Goal: Task Accomplishment & Management: Use online tool/utility

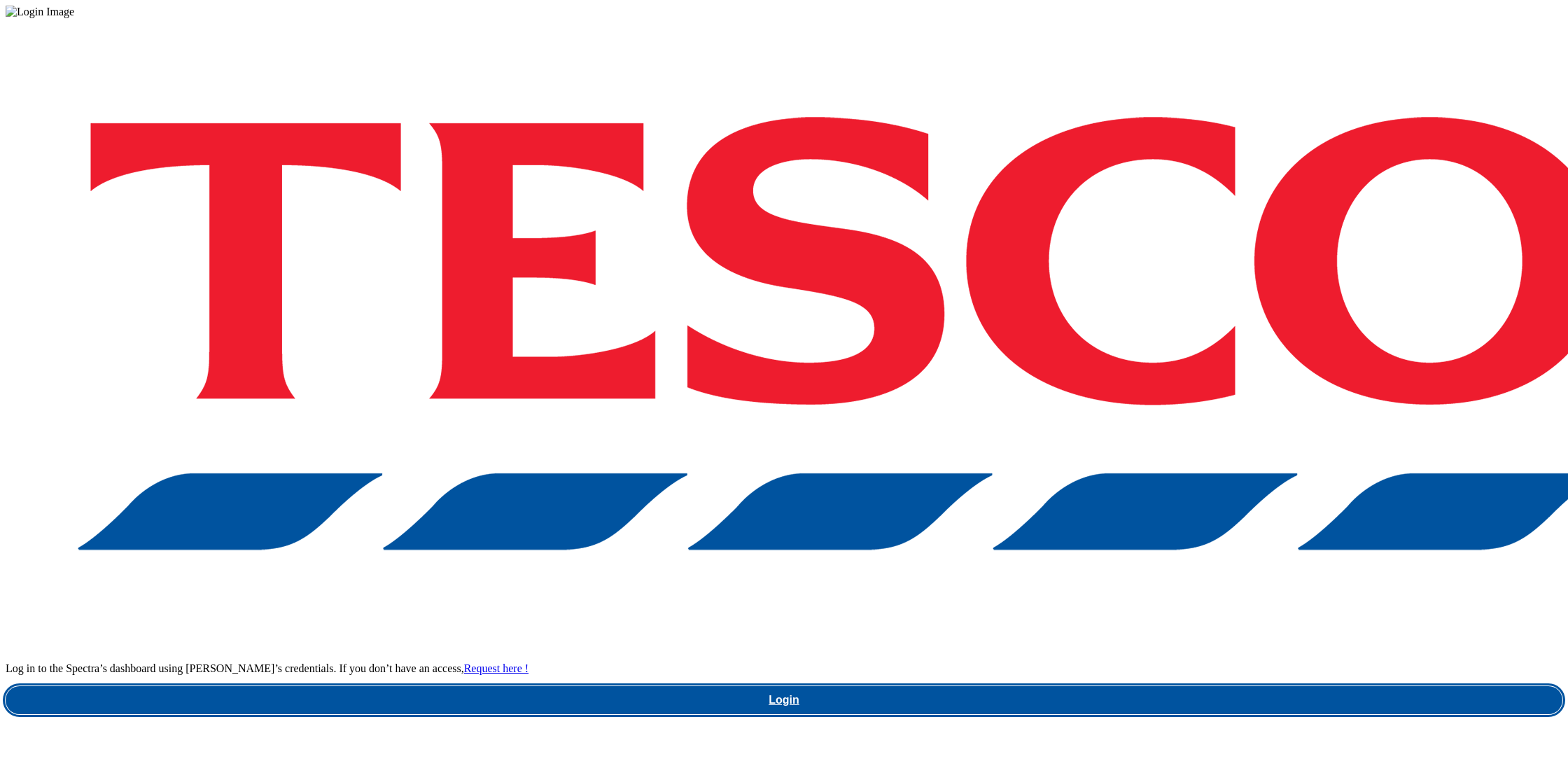
click at [1185, 686] on link "Login" at bounding box center [784, 700] width 1557 height 28
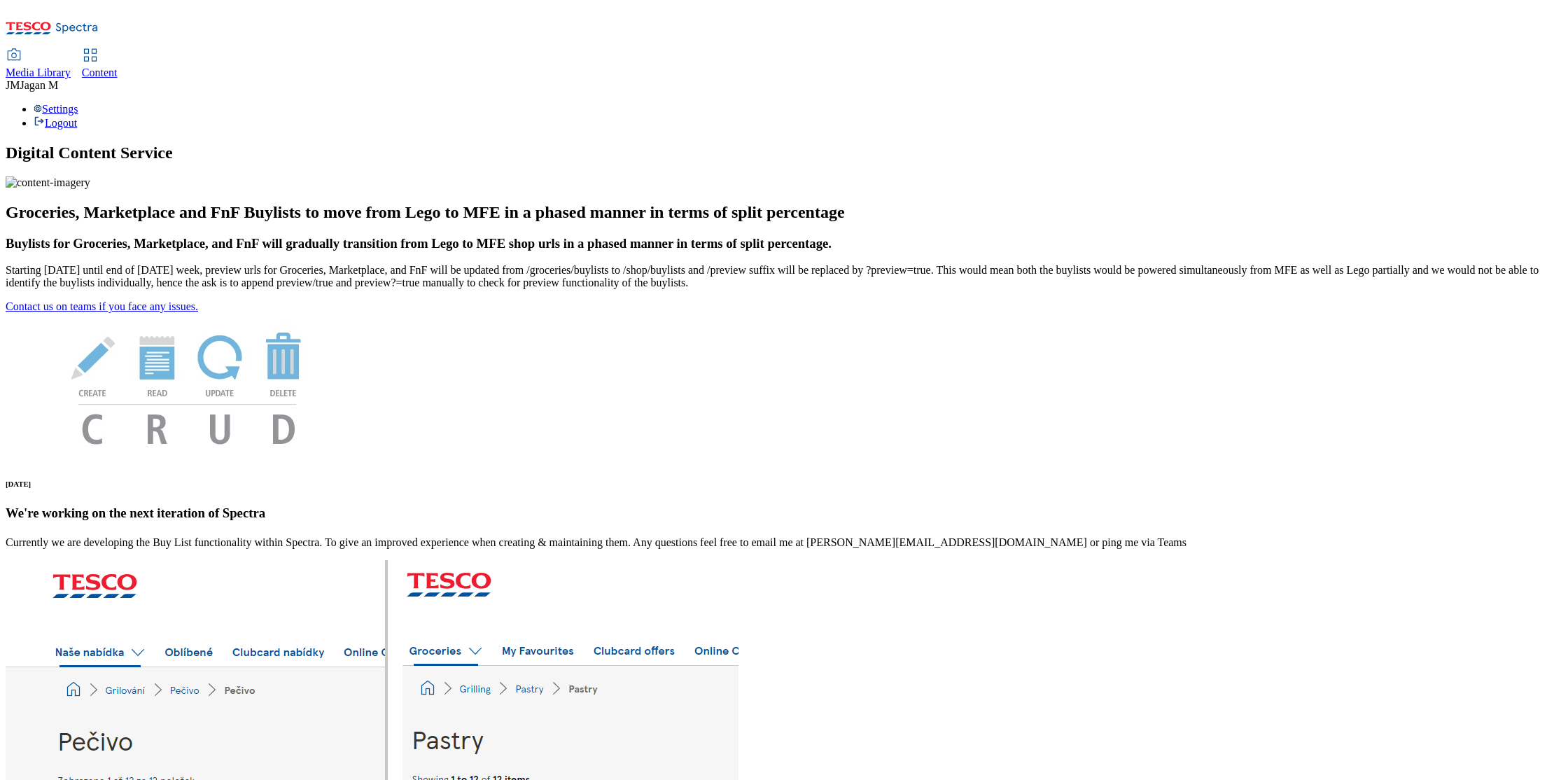
click at [71, 67] on span "Media Library" at bounding box center [38, 72] width 65 height 12
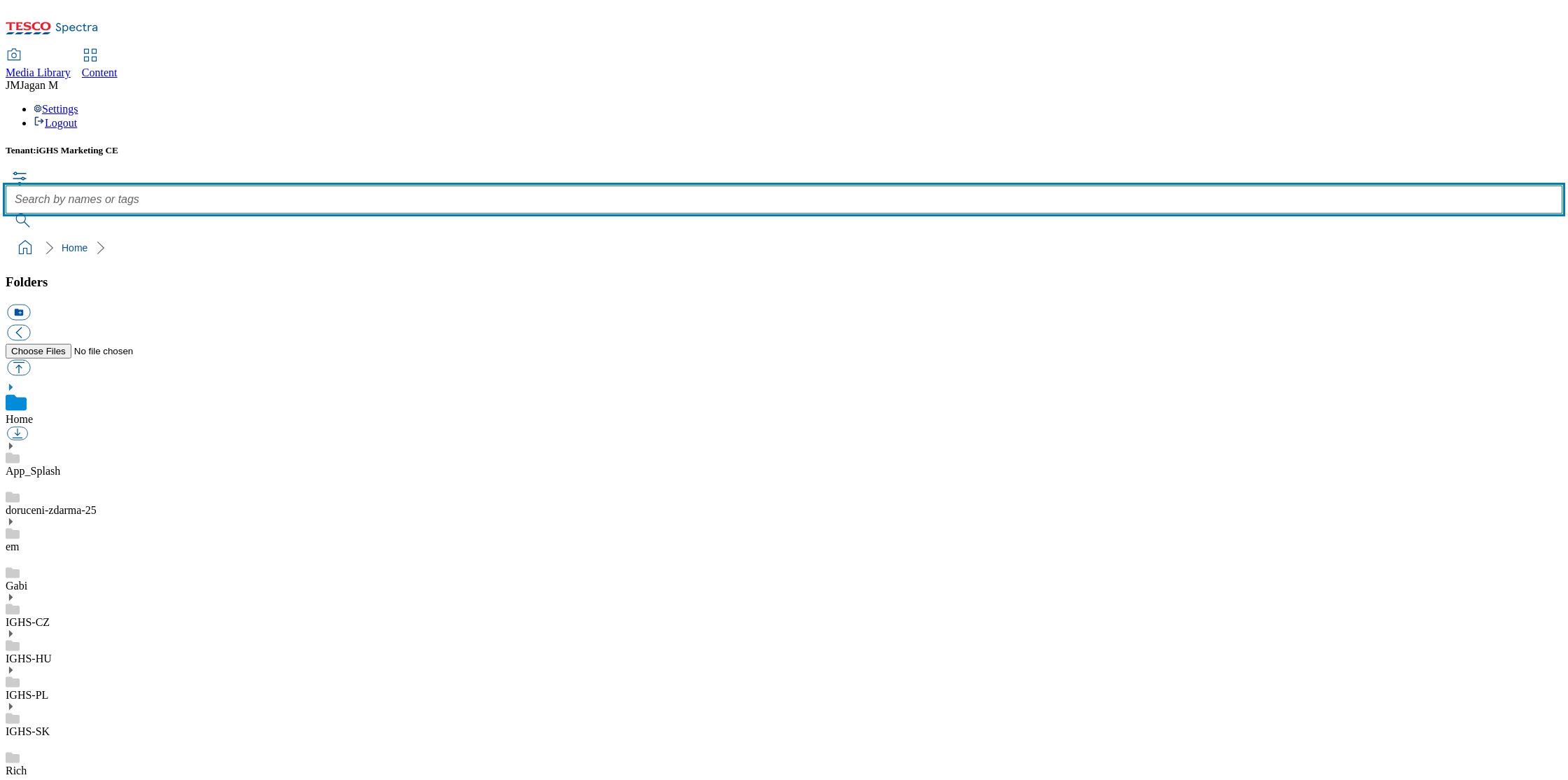
click at [540, 186] on input "text" at bounding box center [784, 199] width 1557 height 28
paste input "ako-nakupovat-online-kupon"
type input "ako-nakupovat-online-kupon"
click at [6, 214] on button "submit" at bounding box center [24, 220] width 36 height 14
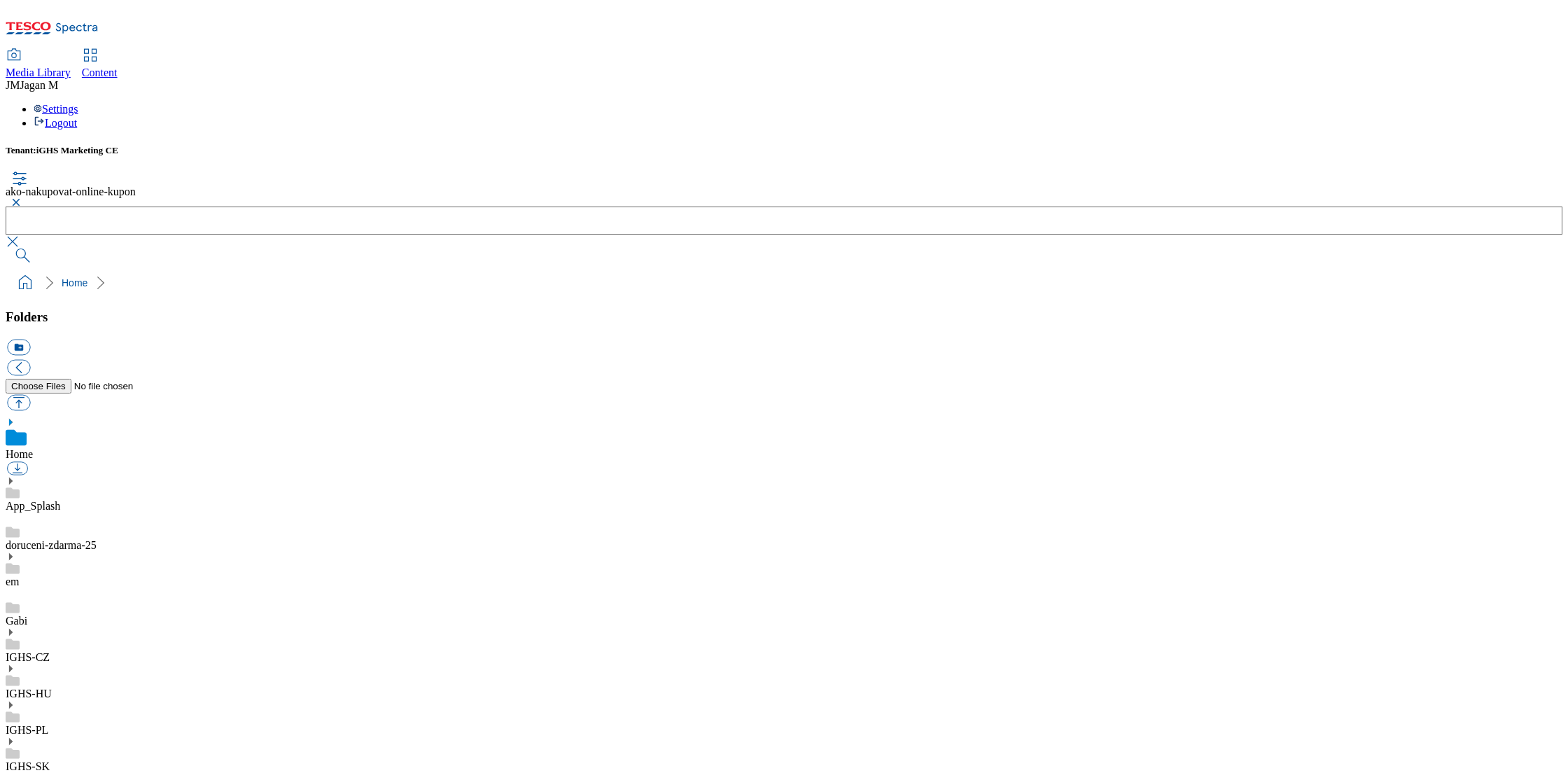
click at [22, 198] on button "button" at bounding box center [14, 202] width 17 height 9
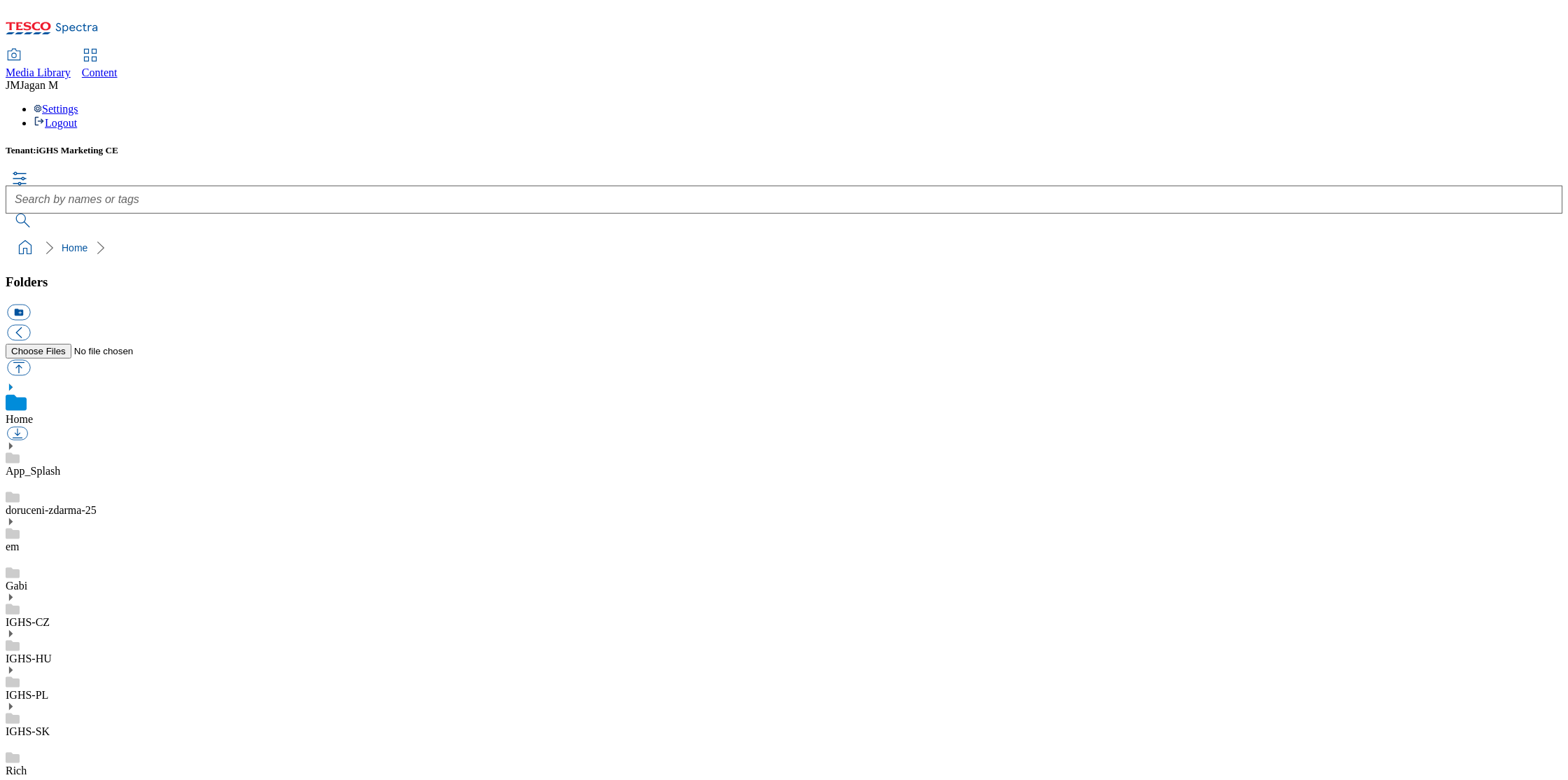
click at [12, 702] on use at bounding box center [11, 706] width 4 height 7
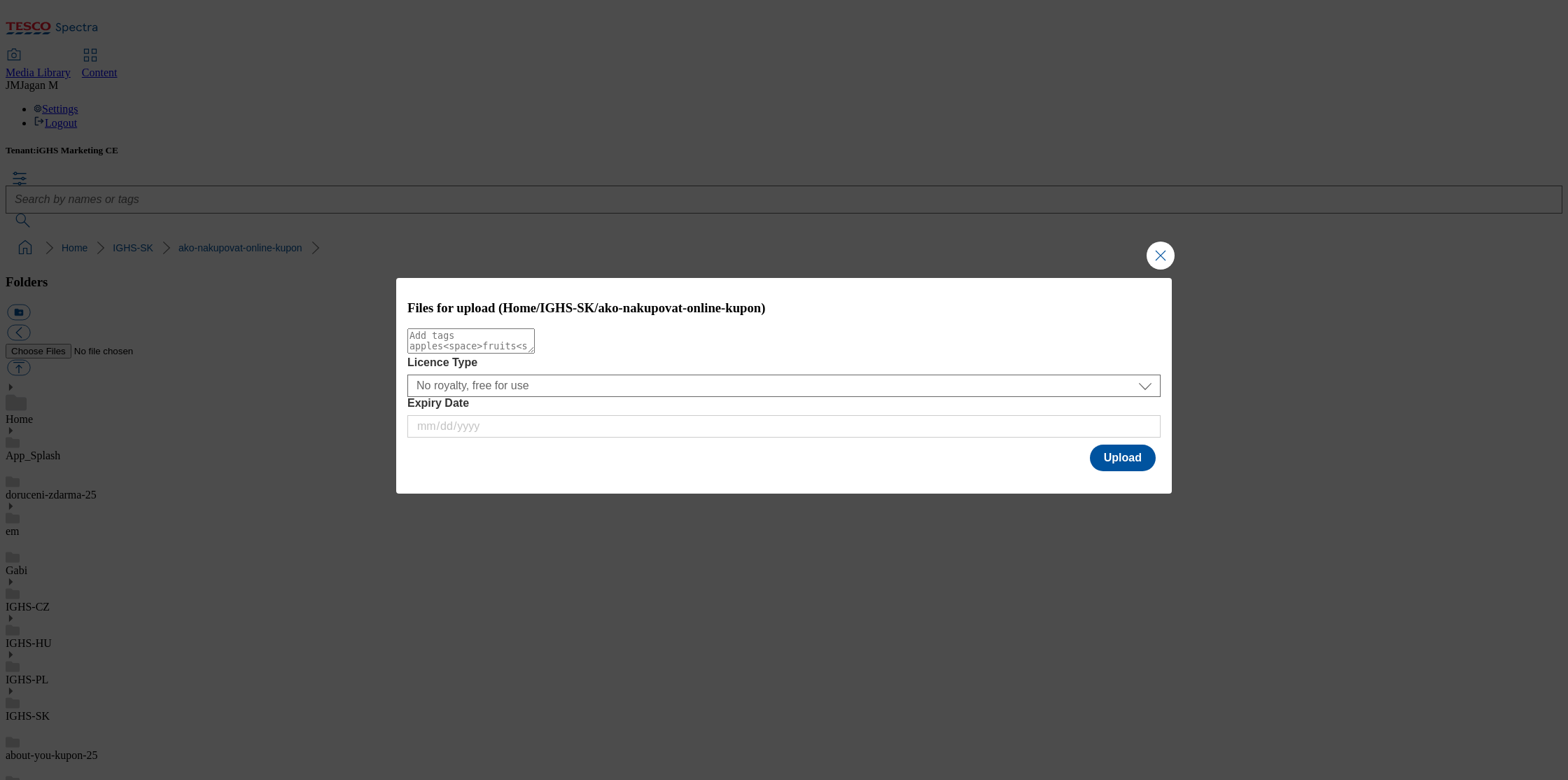
click at [473, 351] on textarea "Modal" at bounding box center [471, 341] width 128 height 25
type textarea "new"
click at [1132, 462] on button "Upload" at bounding box center [1122, 457] width 66 height 27
